Goal: Check status: Check status

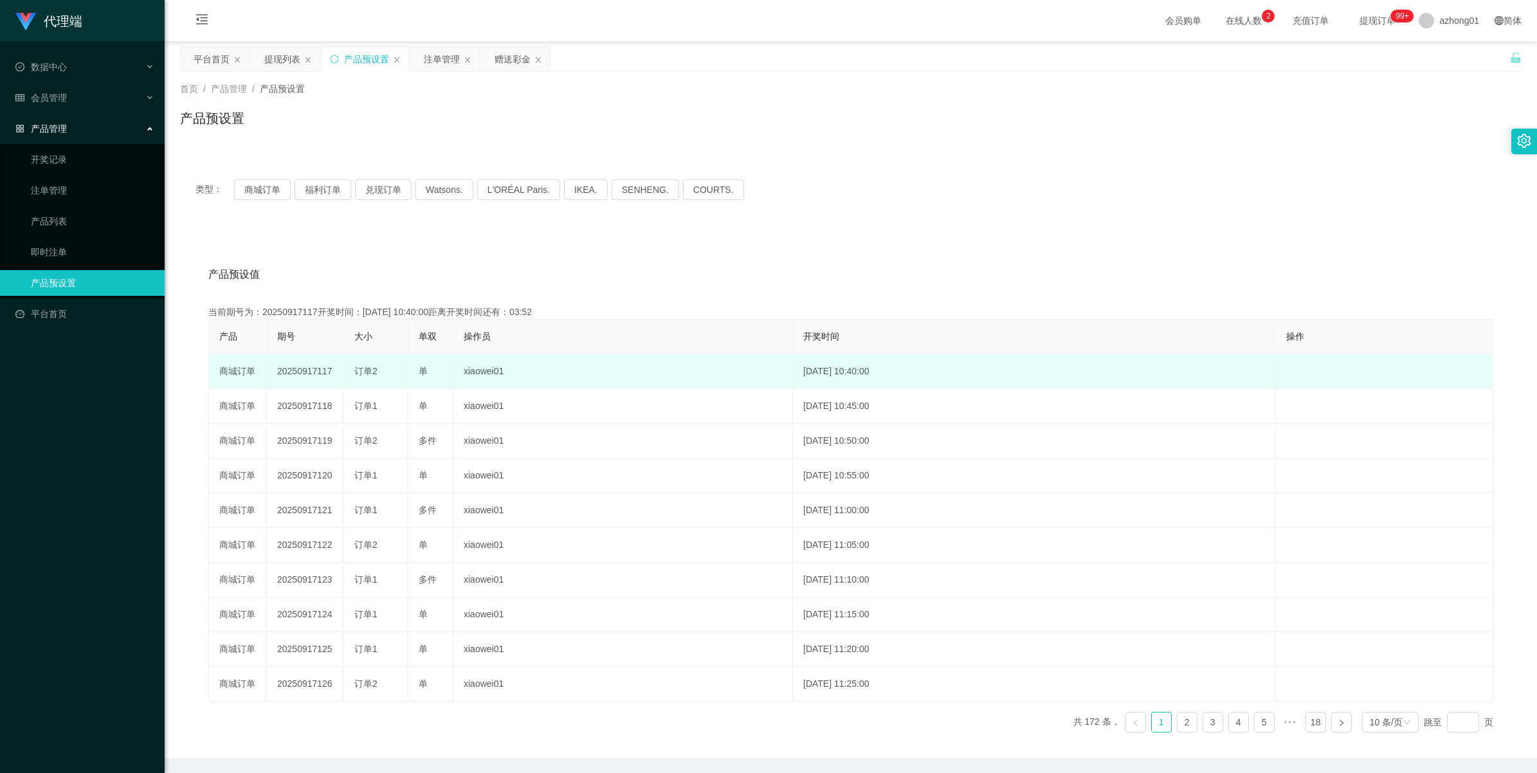
click at [294, 374] on td "20250917117" at bounding box center [305, 371] width 77 height 35
copy td "20250917117"
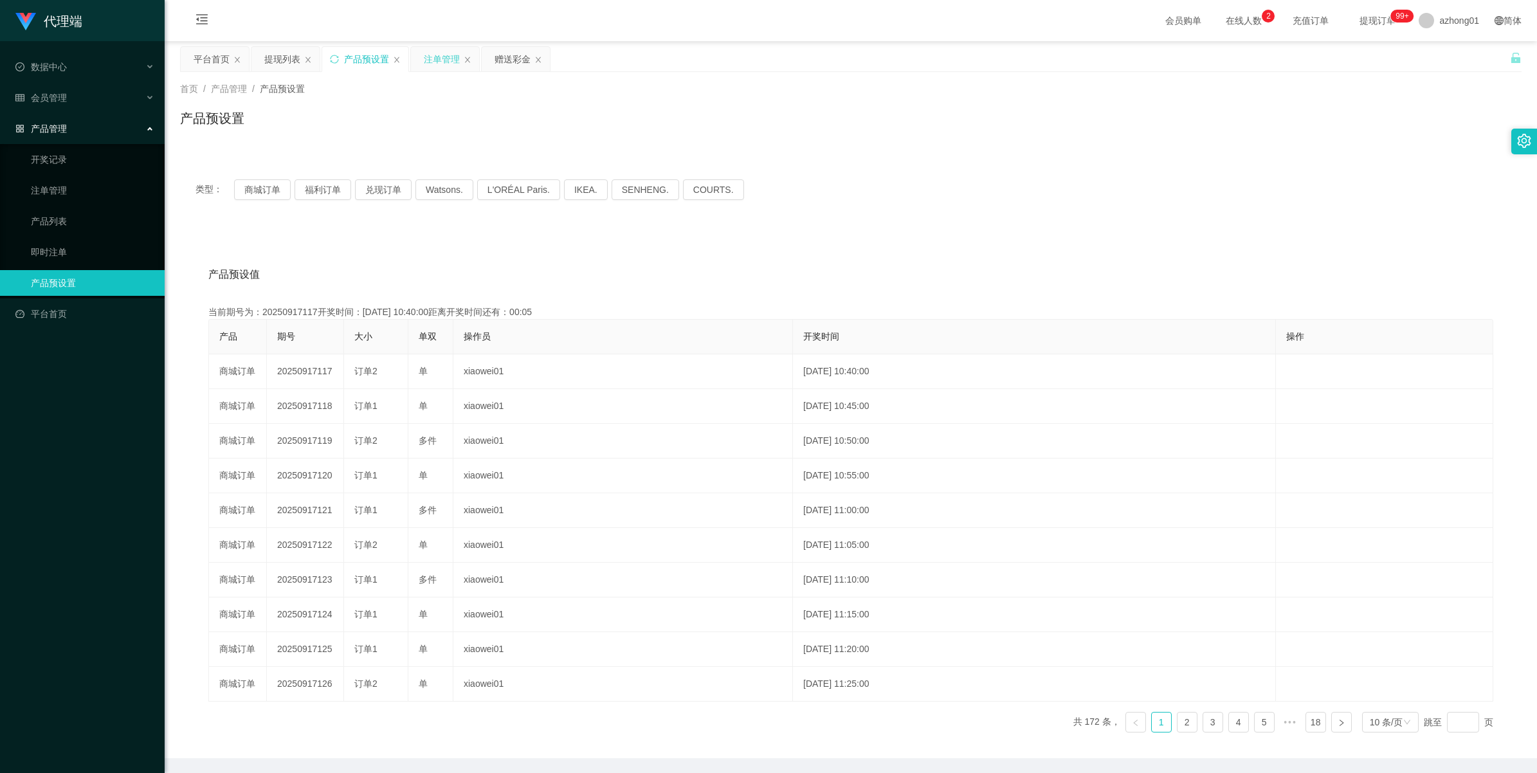
click at [436, 53] on div "注单管理" at bounding box center [442, 59] width 36 height 24
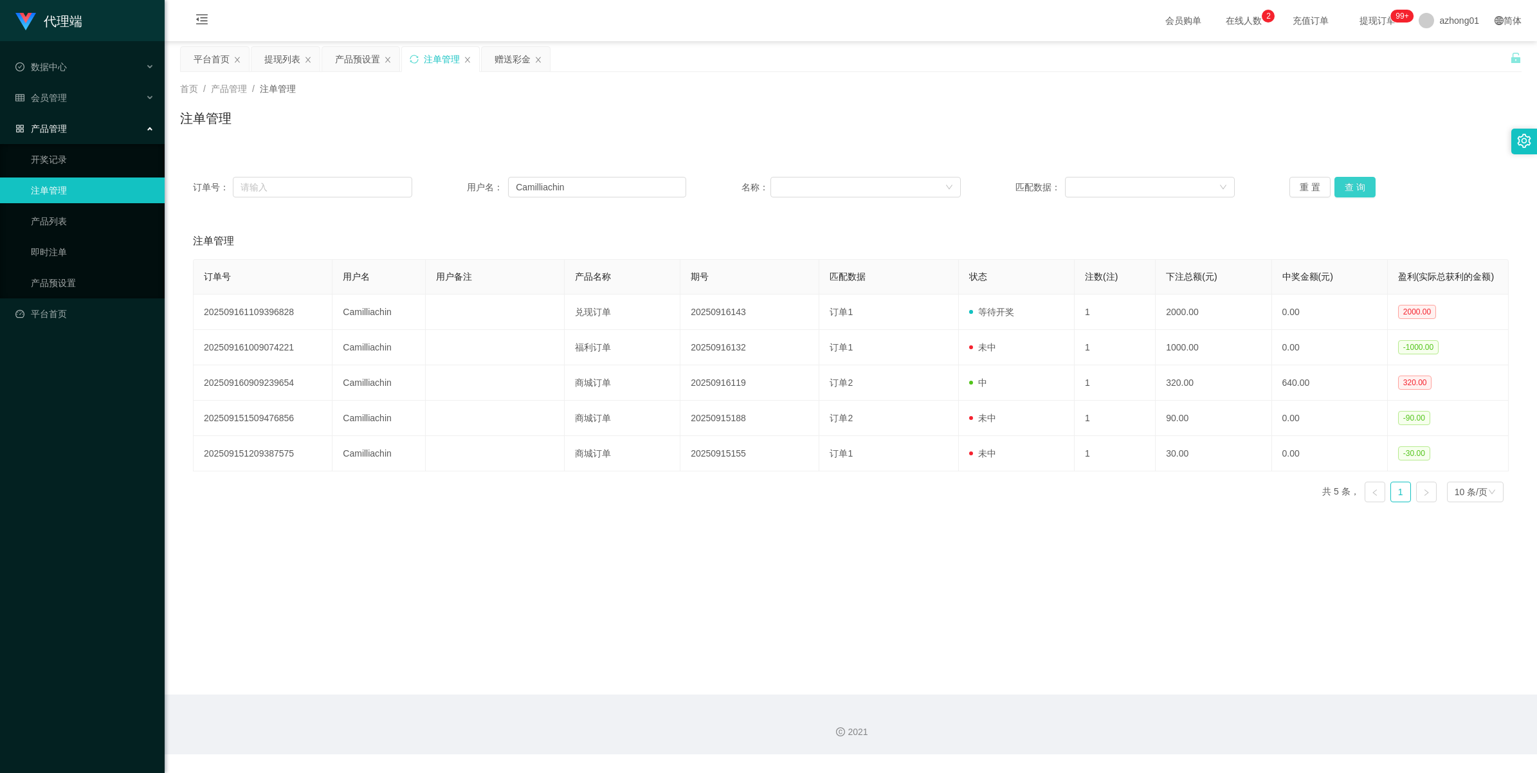
click at [1355, 187] on button "查 询" at bounding box center [1355, 187] width 41 height 21
click at [1355, 187] on div "重 置 查 询" at bounding box center [1399, 187] width 219 height 21
click at [1355, 187] on button "查 询" at bounding box center [1355, 187] width 41 height 21
click at [1355, 187] on div "重 置 查 询" at bounding box center [1399, 187] width 219 height 21
drag, startPoint x: 584, startPoint y: 190, endPoint x: 196, endPoint y: 187, distance: 387.9
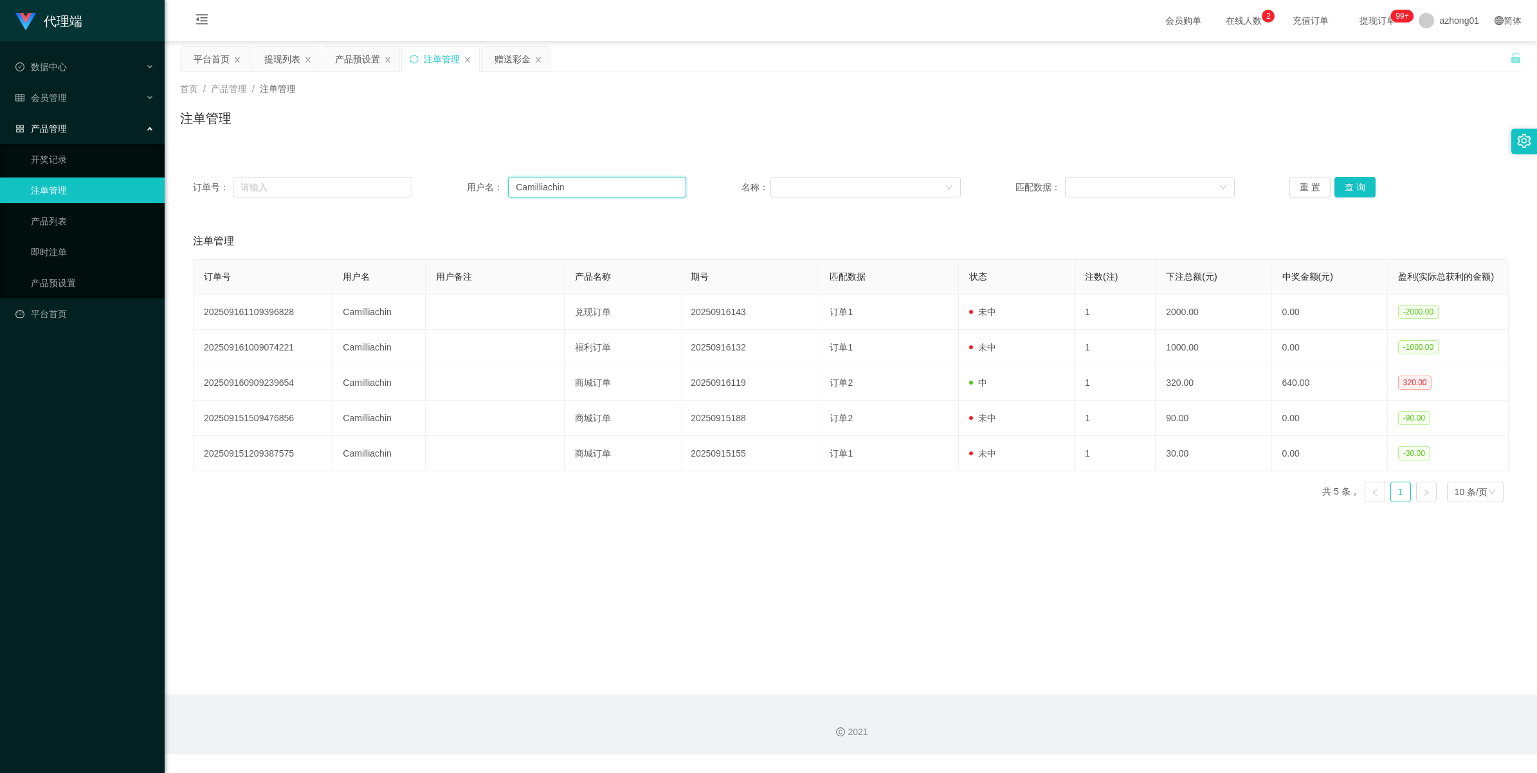
click at [196, 187] on div "订单号： 用户名： Camilliachin 名称： 匹配数据： 重 置 查 询" at bounding box center [851, 187] width 1316 height 21
click at [1343, 181] on button "查 询" at bounding box center [1355, 187] width 41 height 21
click at [1343, 181] on div "重 置 查 询" at bounding box center [1399, 187] width 219 height 21
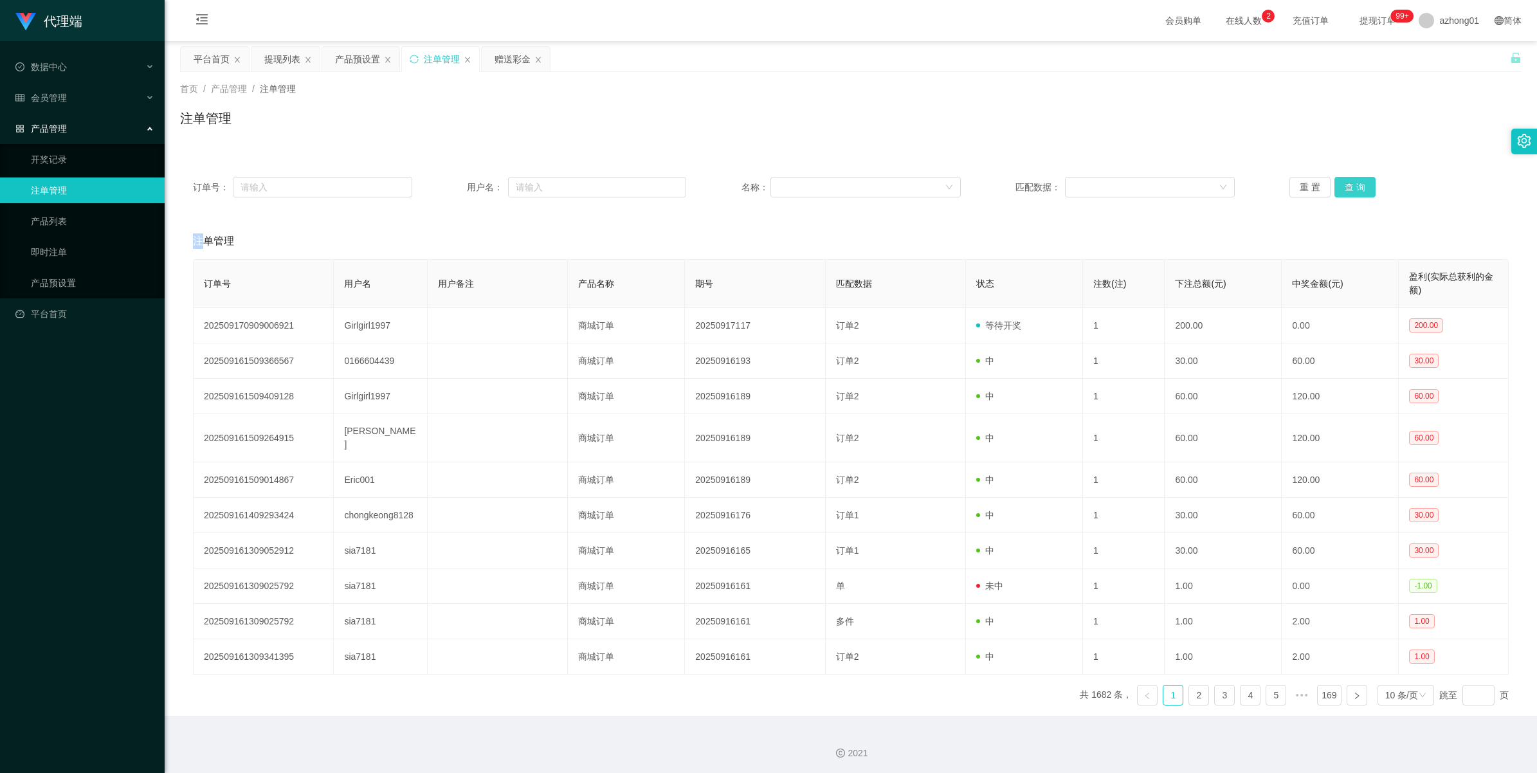
click at [1343, 181] on button "查 询" at bounding box center [1355, 187] width 41 height 21
click at [1343, 181] on div "重 置 查 询" at bounding box center [1399, 187] width 219 height 21
click at [1343, 181] on button "查 询" at bounding box center [1362, 187] width 55 height 21
click at [1343, 181] on div "重 置 查 询" at bounding box center [1399, 187] width 219 height 21
click at [1343, 181] on button "查 询" at bounding box center [1355, 187] width 41 height 21
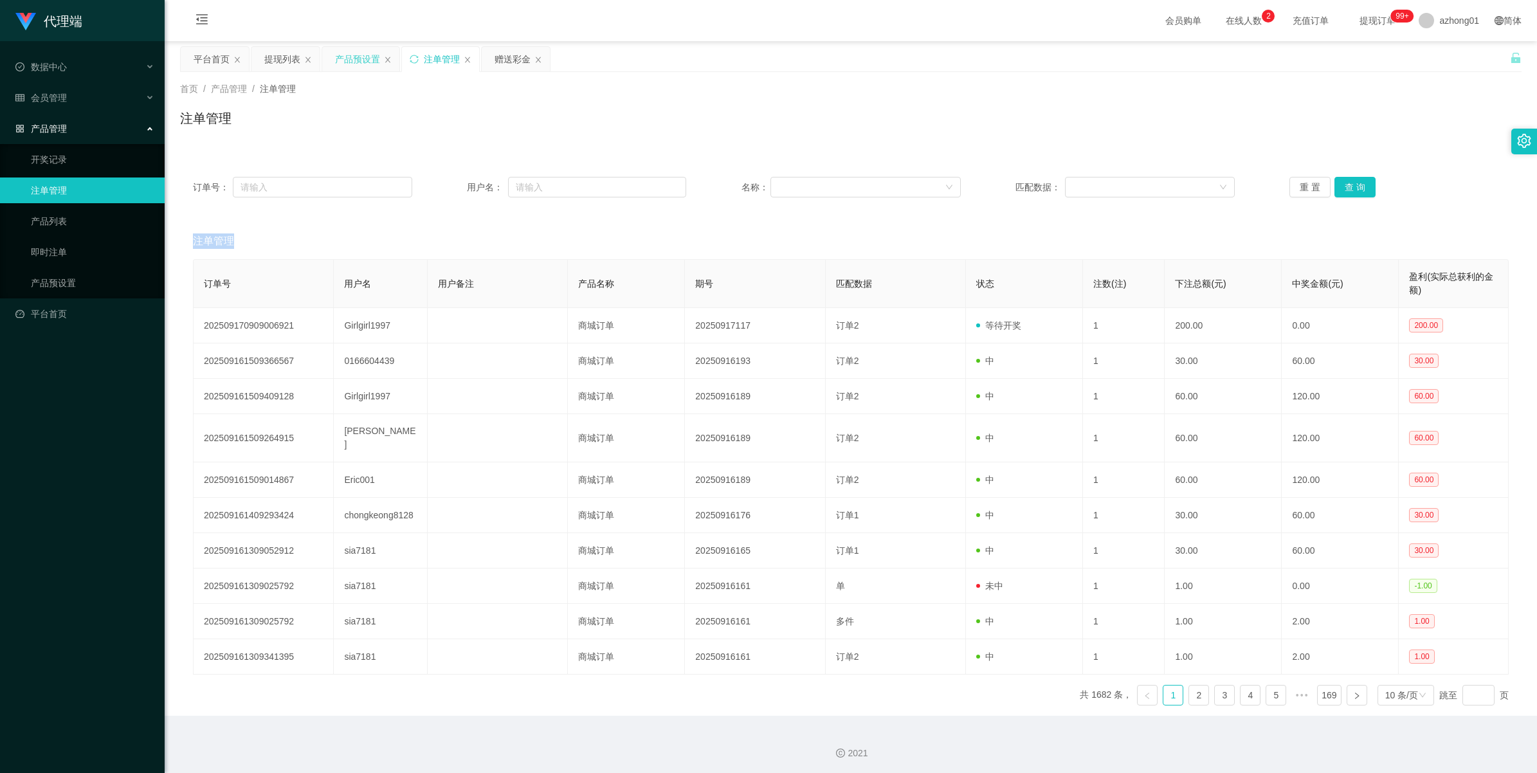
click at [362, 62] on div "产品预设置" at bounding box center [357, 59] width 45 height 24
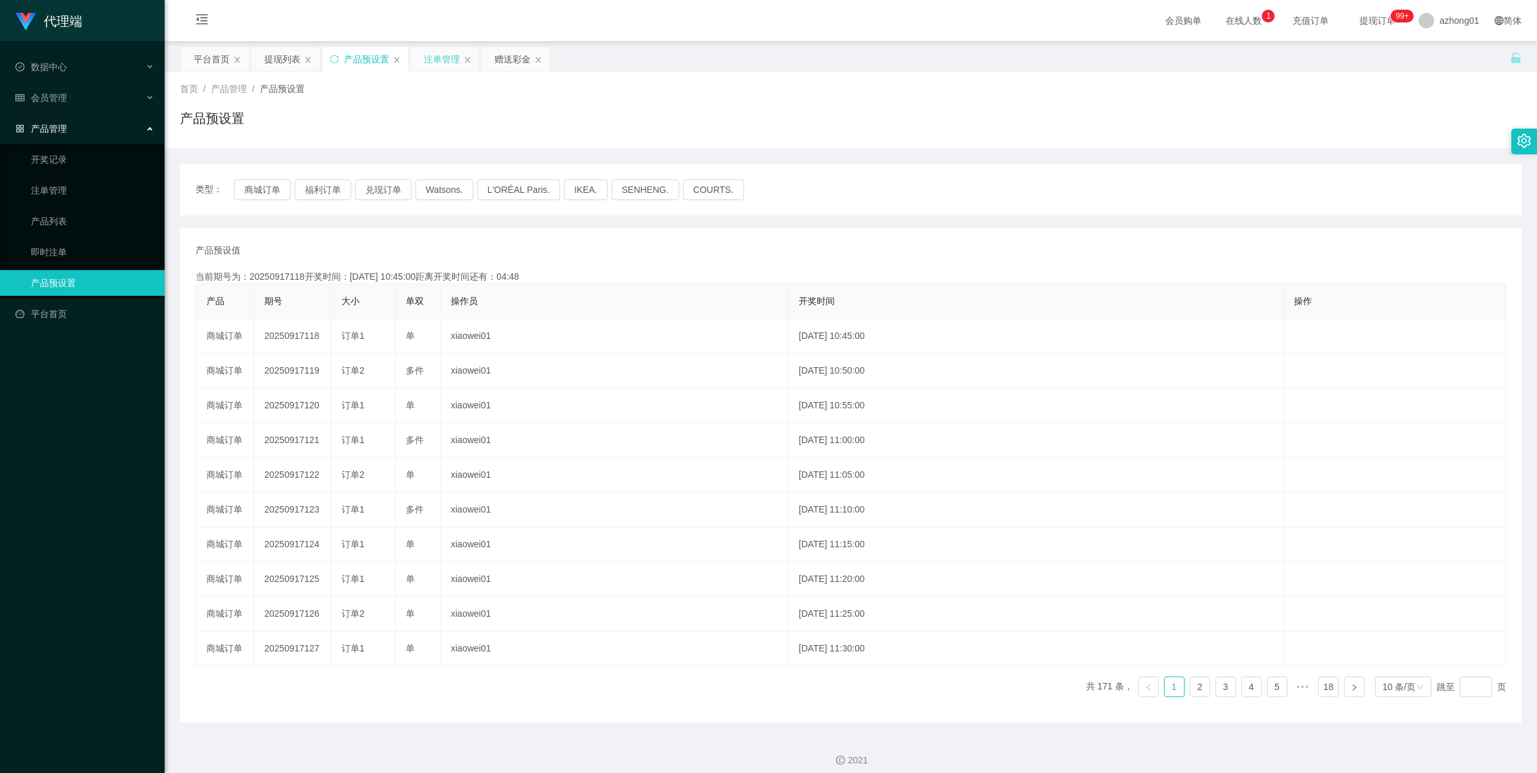
click at [422, 66] on div "注单管理" at bounding box center [445, 59] width 68 height 24
click at [437, 65] on div "注单管理" at bounding box center [442, 59] width 36 height 24
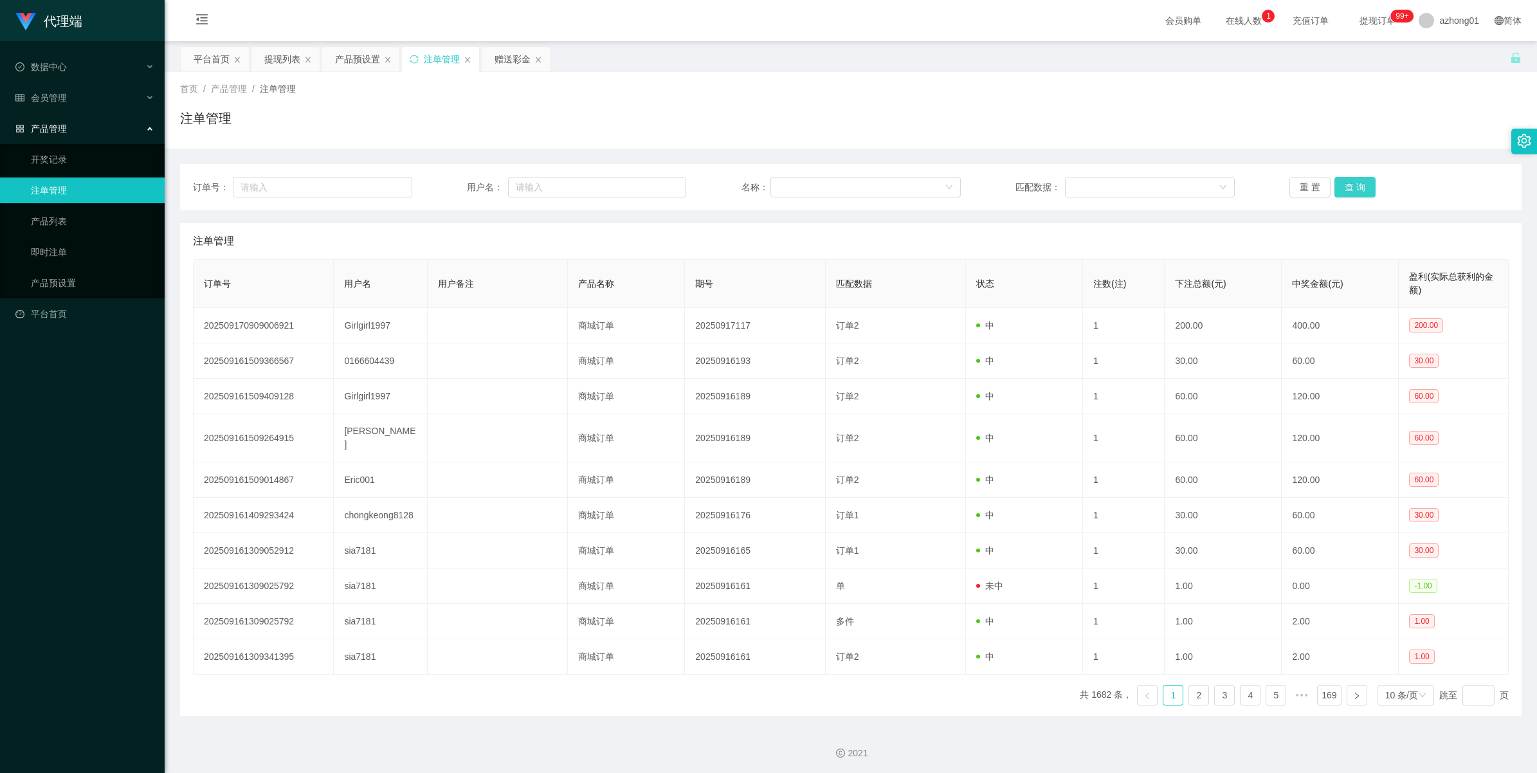
click at [1343, 179] on button "查 询" at bounding box center [1355, 187] width 41 height 21
click at [1343, 179] on div "重 置 查 询" at bounding box center [1399, 187] width 219 height 21
click at [1343, 179] on button "查 询" at bounding box center [1355, 187] width 41 height 21
click at [1343, 179] on div "重 置 查 询" at bounding box center [1399, 187] width 219 height 21
click at [1343, 179] on button "查 询" at bounding box center [1362, 187] width 55 height 21
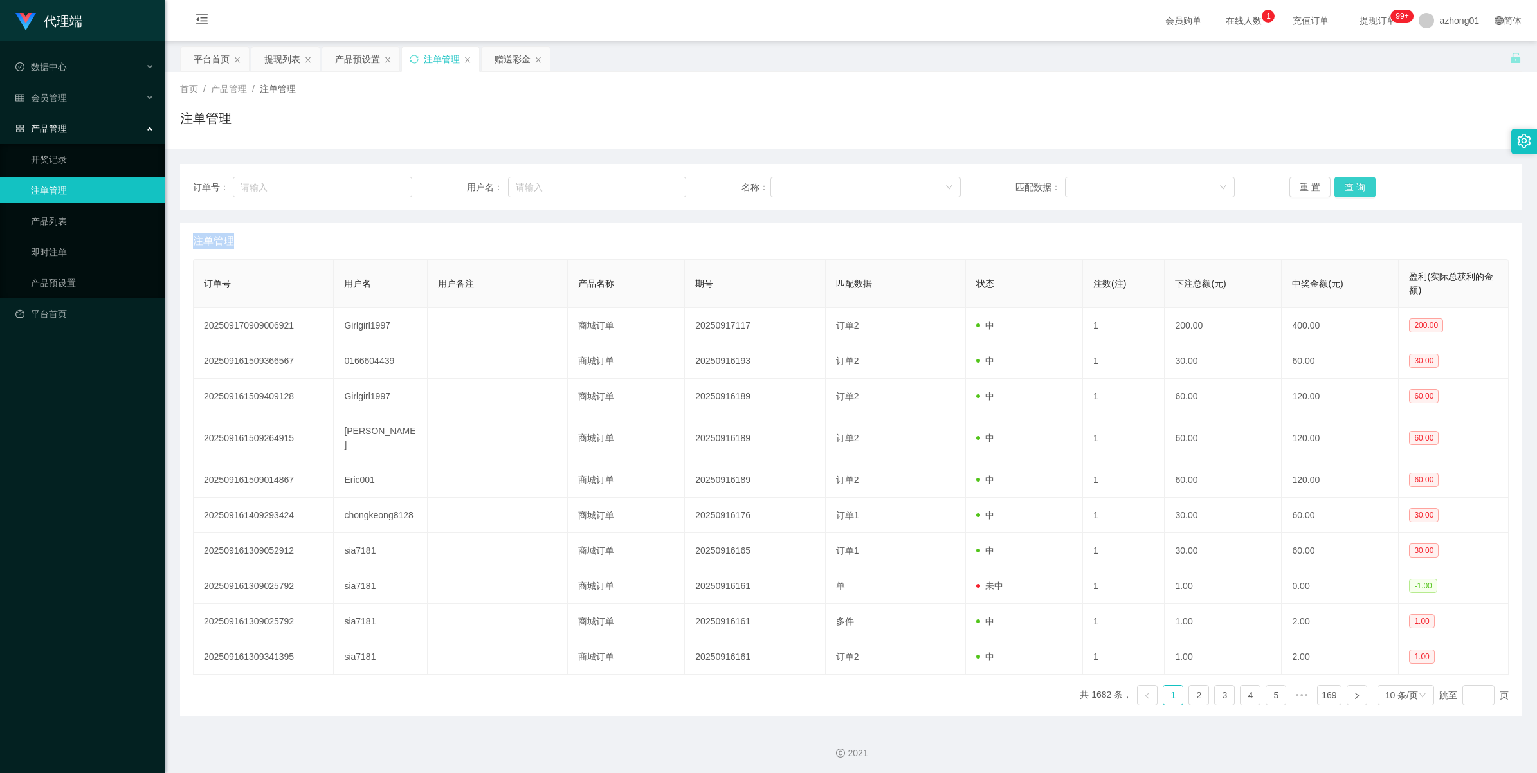
click at [1349, 188] on button "查 询" at bounding box center [1355, 187] width 41 height 21
click at [1349, 188] on div "重 置 查 询" at bounding box center [1399, 187] width 219 height 21
click at [1349, 188] on button "查 询" at bounding box center [1355, 187] width 41 height 21
click at [1349, 188] on div "重 置 查 询" at bounding box center [1399, 187] width 219 height 21
click at [1349, 188] on button "查 询" at bounding box center [1355, 187] width 41 height 21
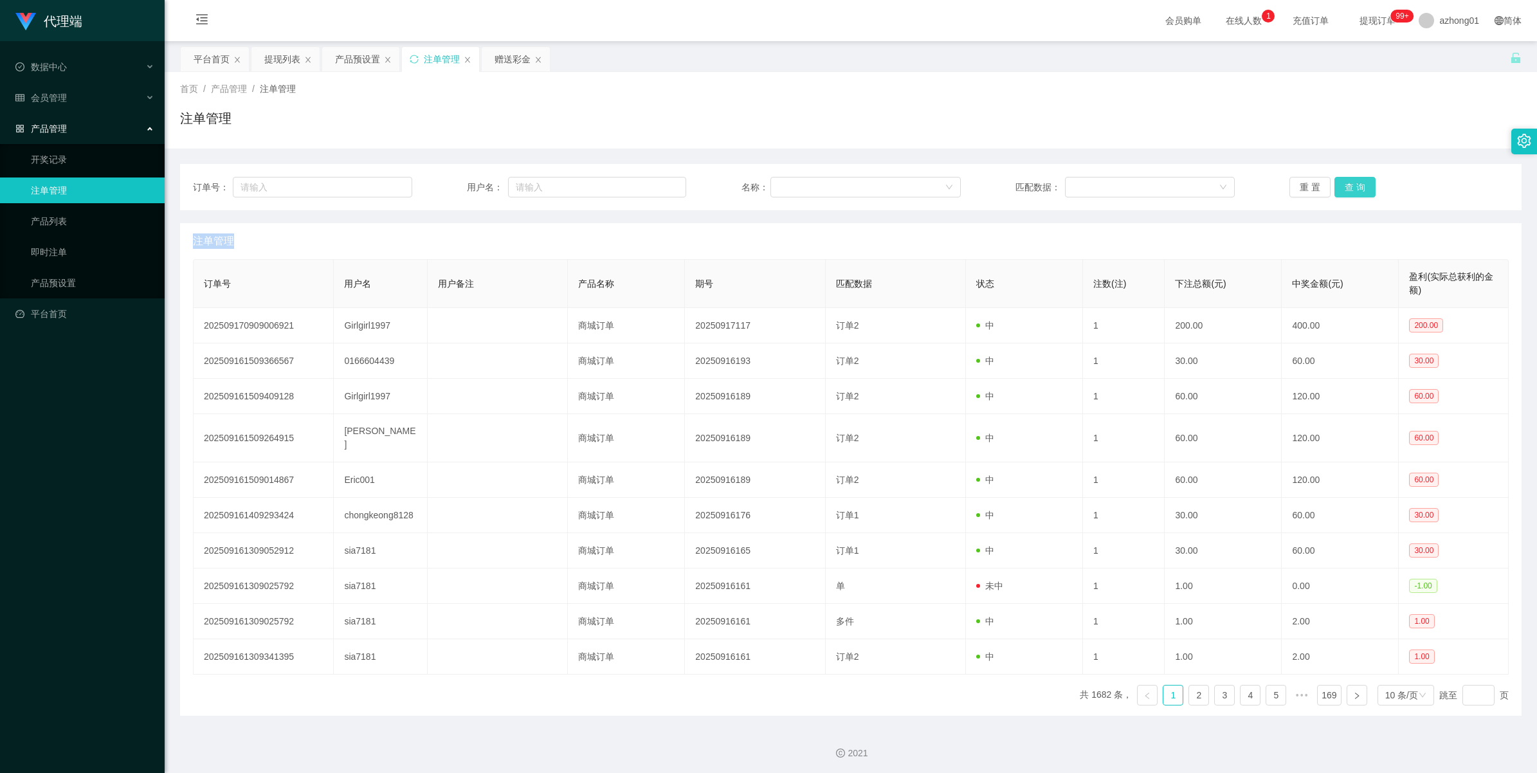
click at [1349, 188] on div "重 置 查 询" at bounding box center [1399, 187] width 219 height 21
click at [1349, 188] on button "查 询" at bounding box center [1355, 187] width 41 height 21
click at [351, 61] on div "产品预设置" at bounding box center [357, 59] width 45 height 24
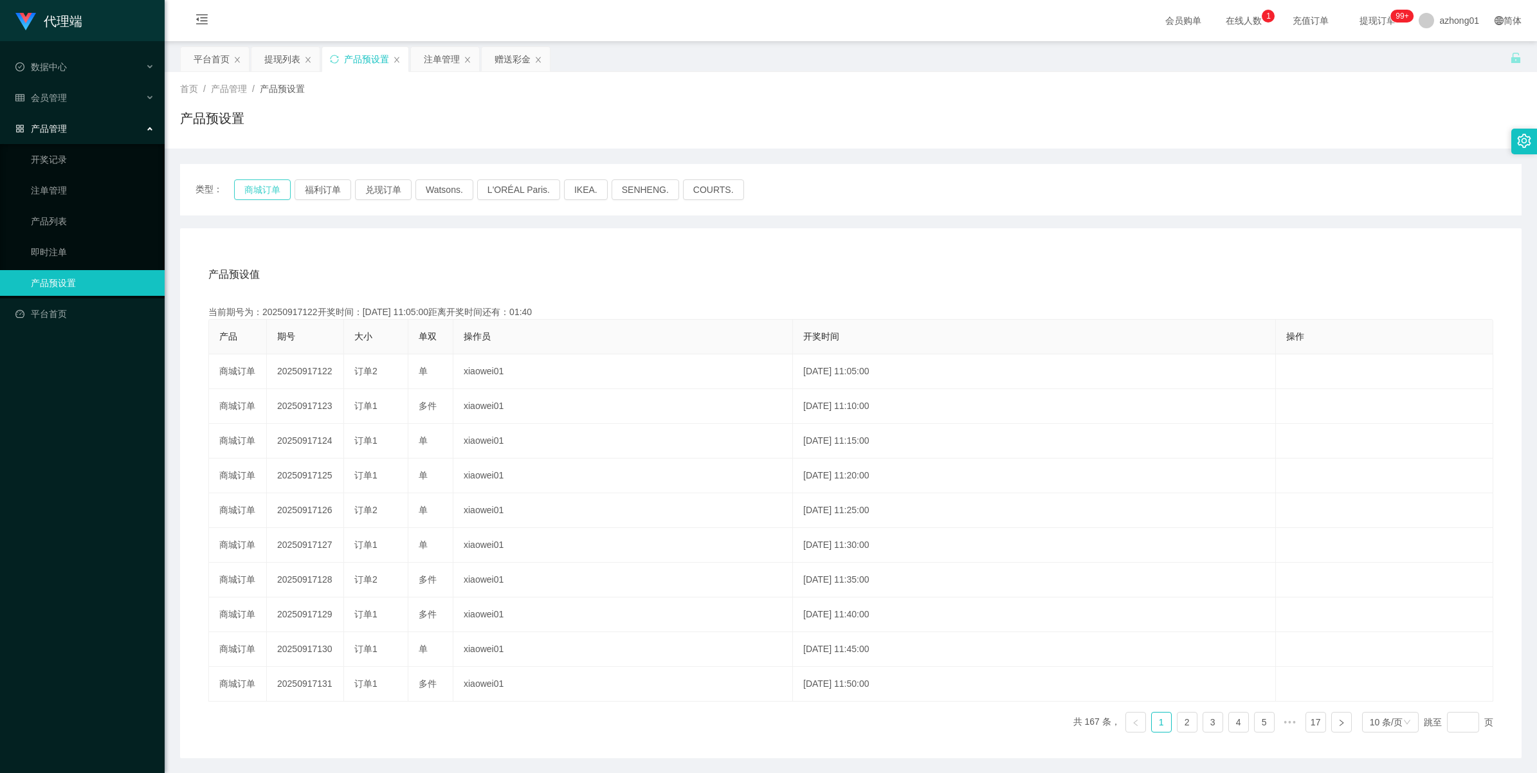
click at [272, 187] on button "商城订单" at bounding box center [262, 189] width 57 height 21
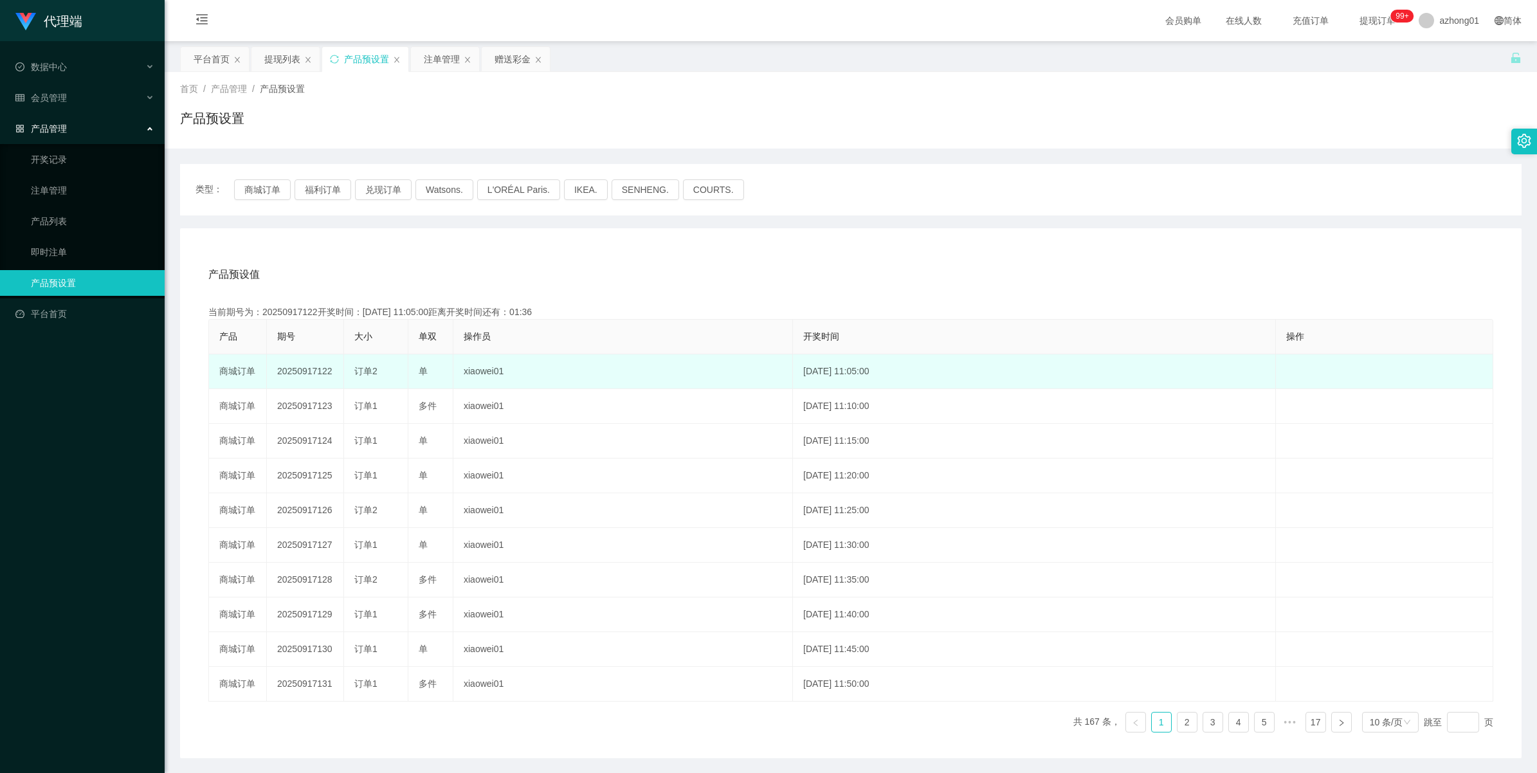
click at [291, 372] on td "20250917122" at bounding box center [305, 371] width 77 height 35
copy td "20250917122"
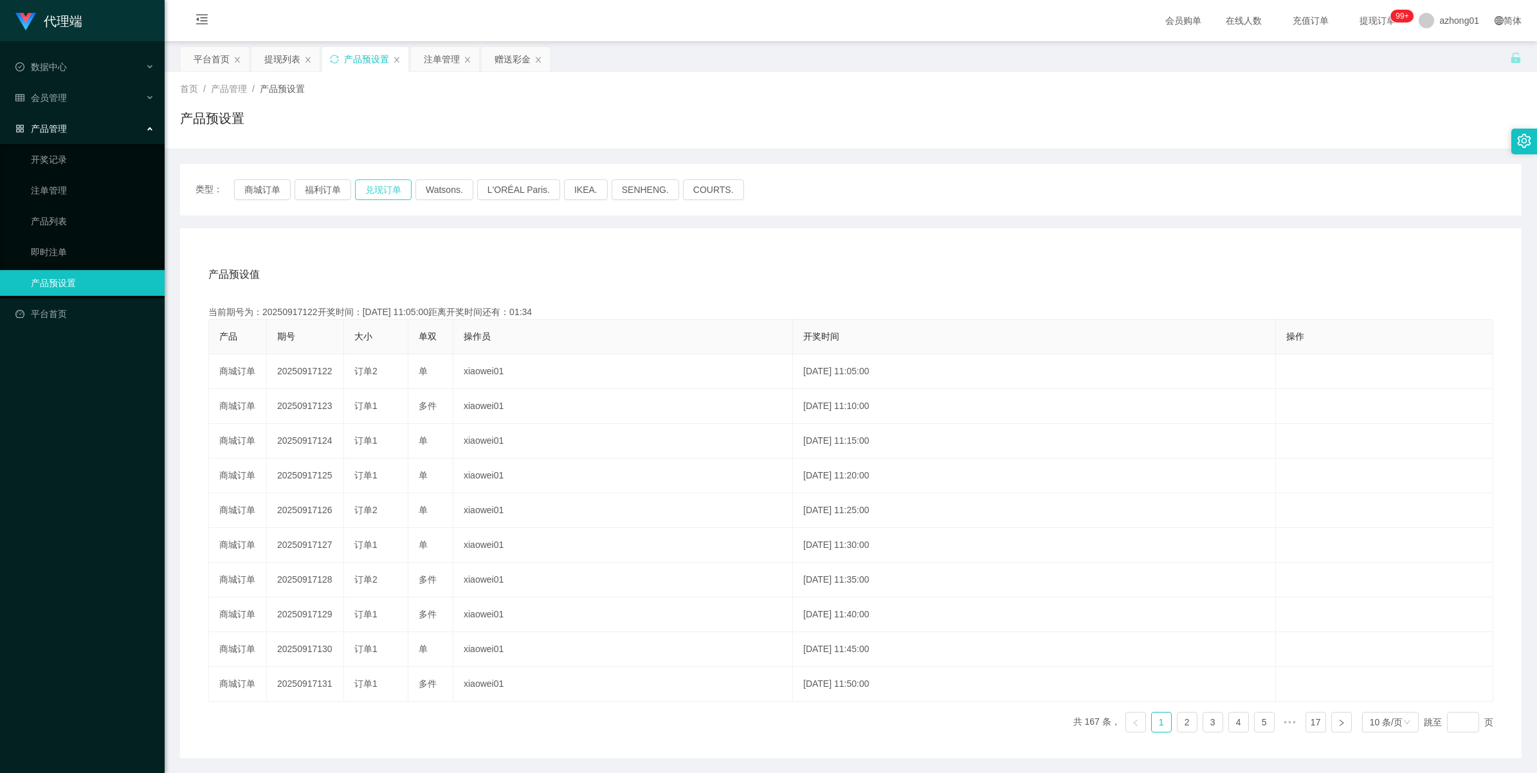
click at [367, 193] on button "兑现订单" at bounding box center [383, 189] width 57 height 21
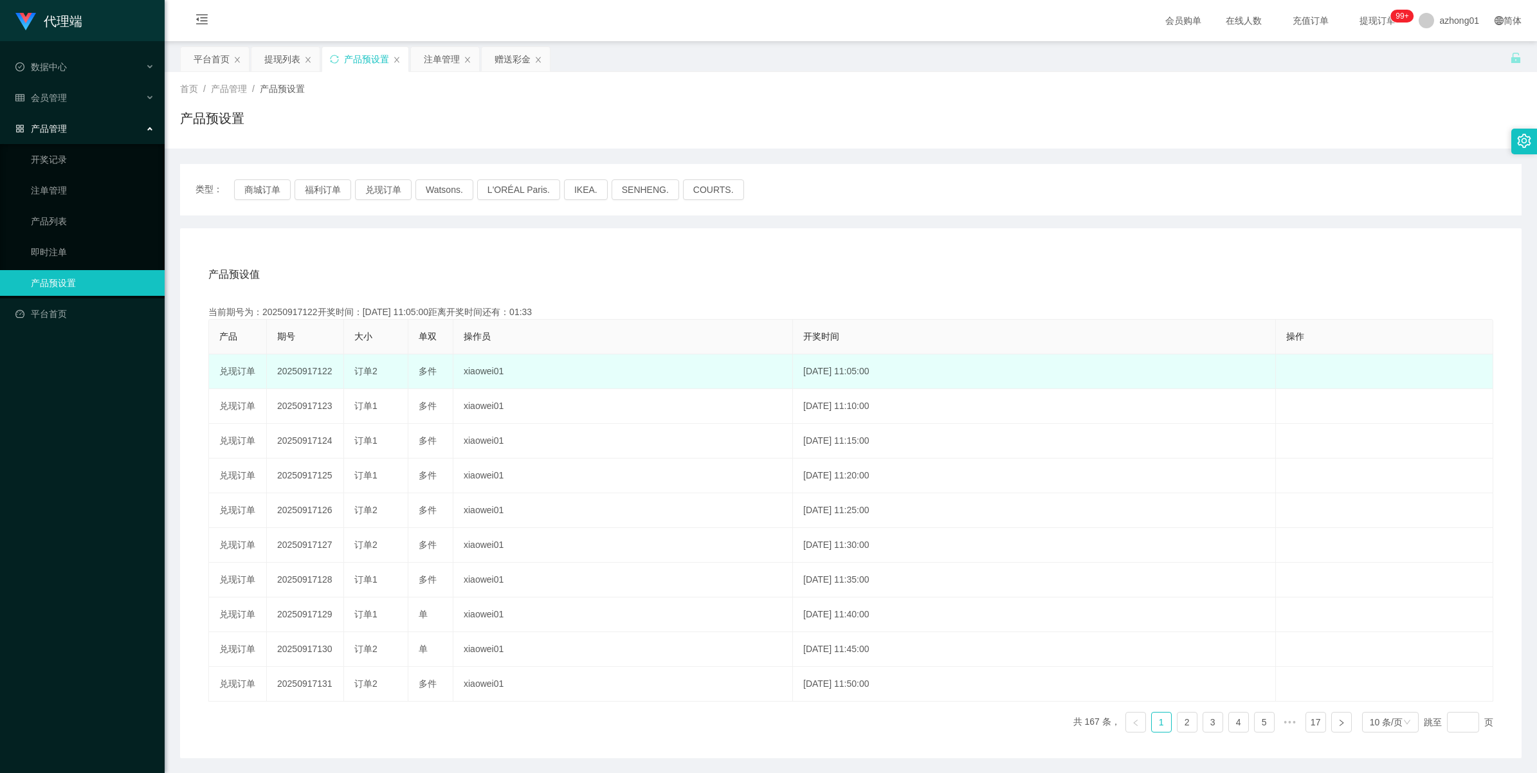
click at [297, 381] on td "20250917122" at bounding box center [305, 371] width 77 height 35
click at [300, 375] on td "20250917122" at bounding box center [305, 371] width 77 height 35
copy td "20250917122"
